Goal: Navigation & Orientation: Find specific page/section

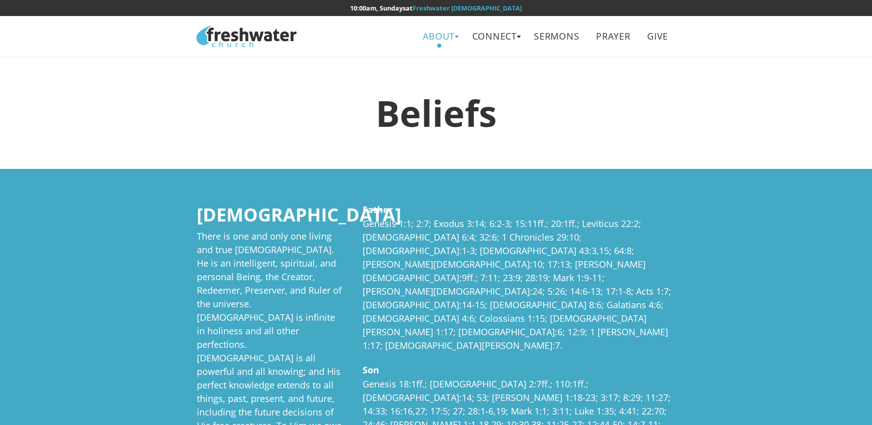
click at [432, 35] on link "About" at bounding box center [439, 36] width 47 height 23
click at [437, 80] on link "Leadership" at bounding box center [442, 80] width 79 height 21
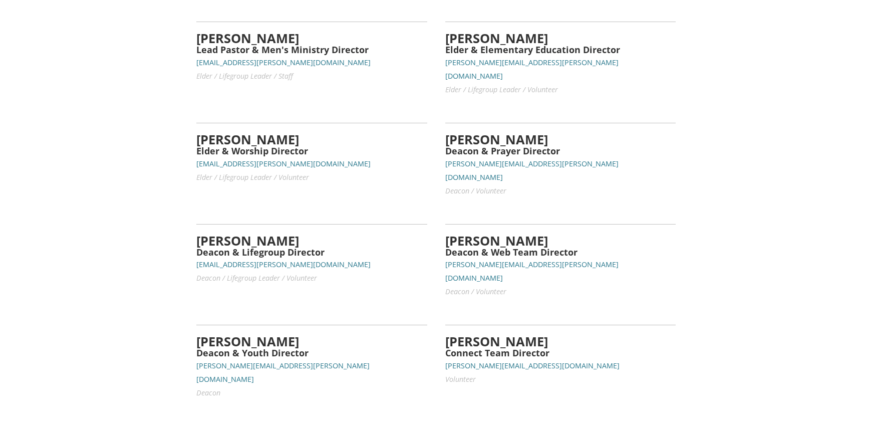
scroll to position [50, 0]
